Goal: Transaction & Acquisition: Purchase product/service

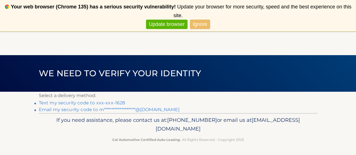
click at [108, 101] on link "Text my security code to xxx-xxx-1628" at bounding box center [82, 102] width 86 height 5
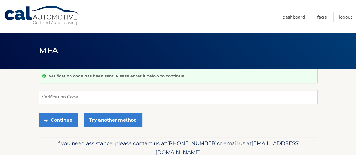
click at [92, 101] on input "Verification Code" at bounding box center [178, 97] width 278 height 14
type input "665992"
click at [39, 113] on button "Continue" at bounding box center [58, 120] width 39 height 14
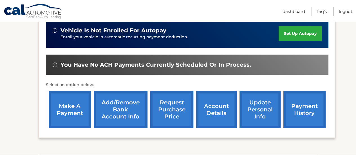
scroll to position [151, 0]
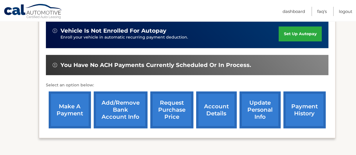
click at [201, 106] on link "account details" at bounding box center [216, 109] width 40 height 37
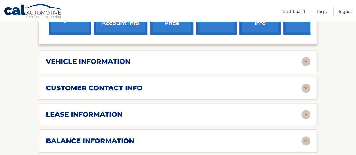
scroll to position [252, 0]
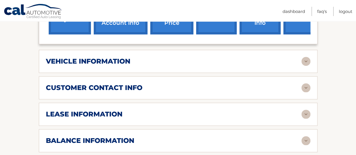
click at [210, 63] on div "vehicle information" at bounding box center [173, 61] width 255 height 8
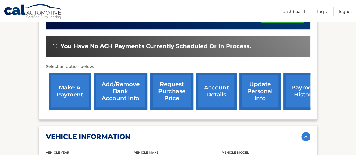
scroll to position [177, 0]
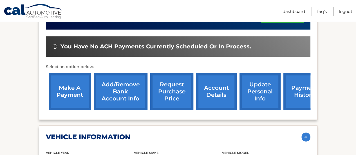
click at [71, 96] on link "make a payment" at bounding box center [70, 91] width 42 height 37
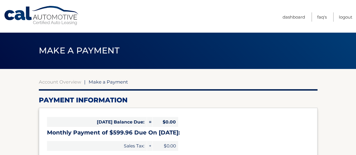
select select "NjFkNWU2ZGYtMDA4My00MzAzLWI3ZjQtOGY4NDI0OTEwZDk0"
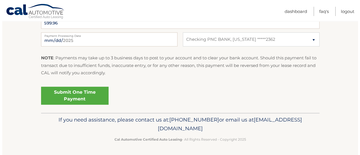
scroll to position [246, 0]
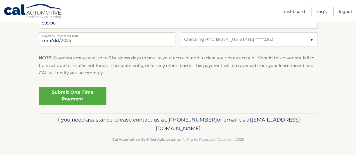
click at [89, 93] on link "Submit One Time Payment" at bounding box center [72, 96] width 67 height 18
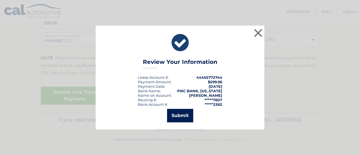
click at [176, 122] on button "Submit" at bounding box center [180, 115] width 26 height 13
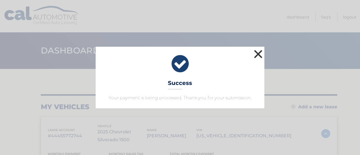
click at [260, 53] on button "×" at bounding box center [257, 53] width 11 height 11
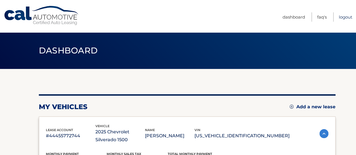
click at [346, 17] on link "Logout" at bounding box center [344, 16] width 13 height 9
